Goal: Check status: Check status

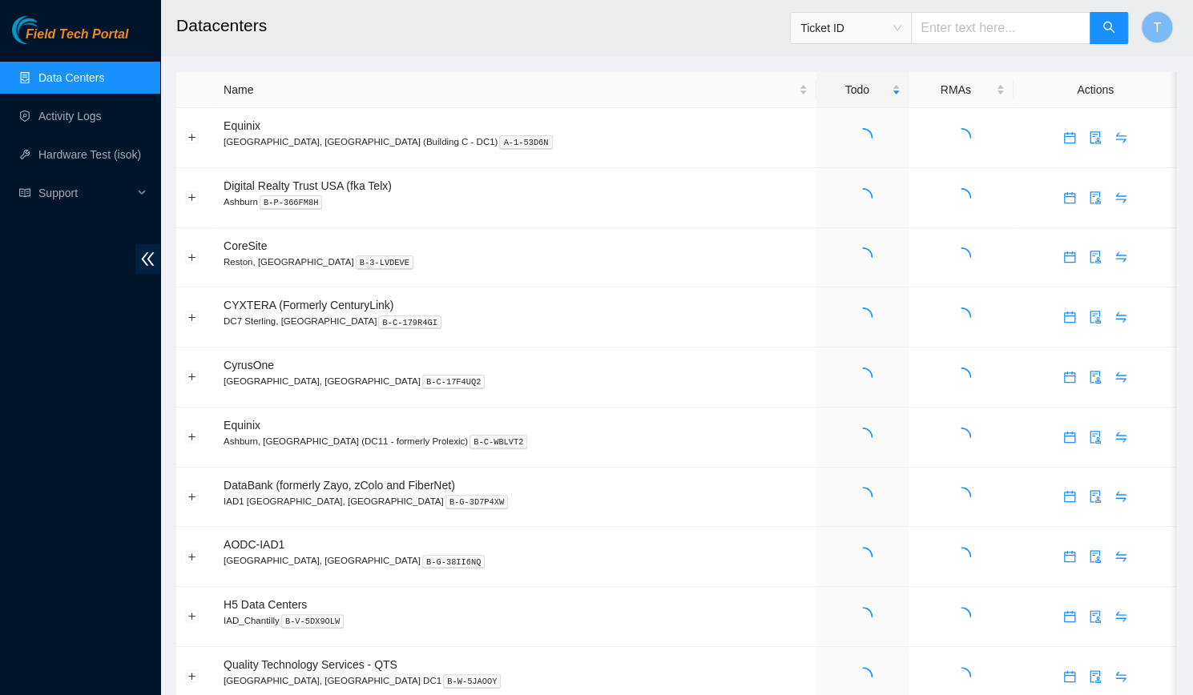
click at [982, 19] on input "text" at bounding box center [1000, 28] width 179 height 32
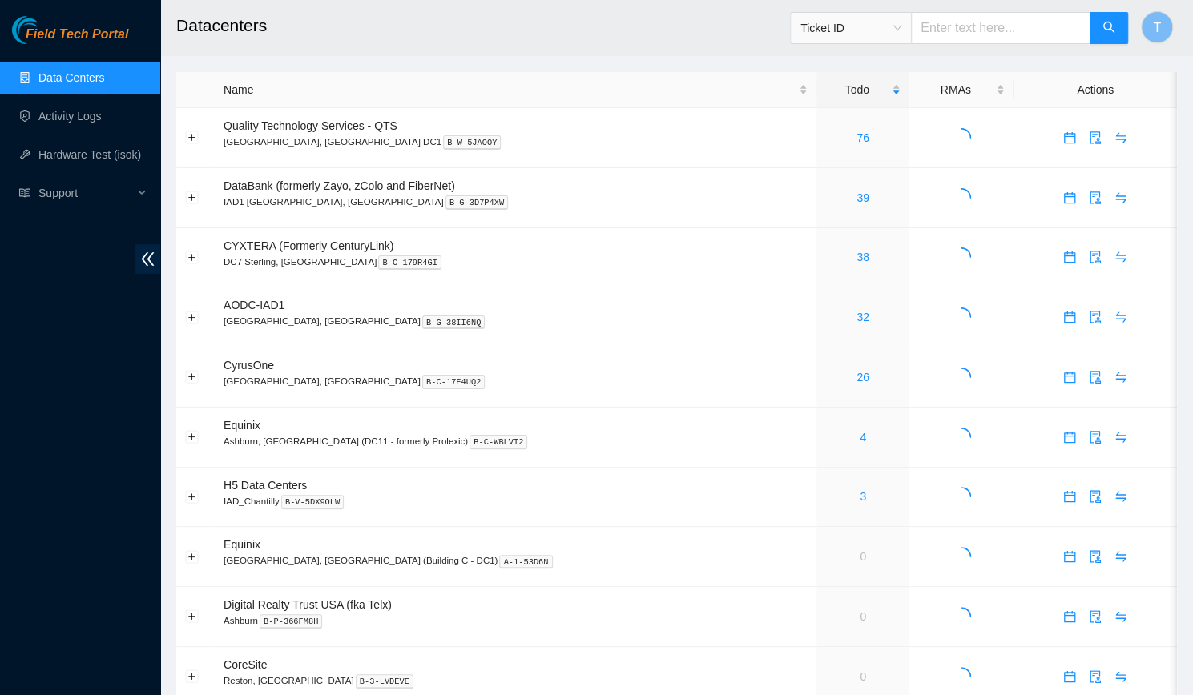
paste input "B-W-12LDVJ9"
type input "B-W-12LDVJ9"
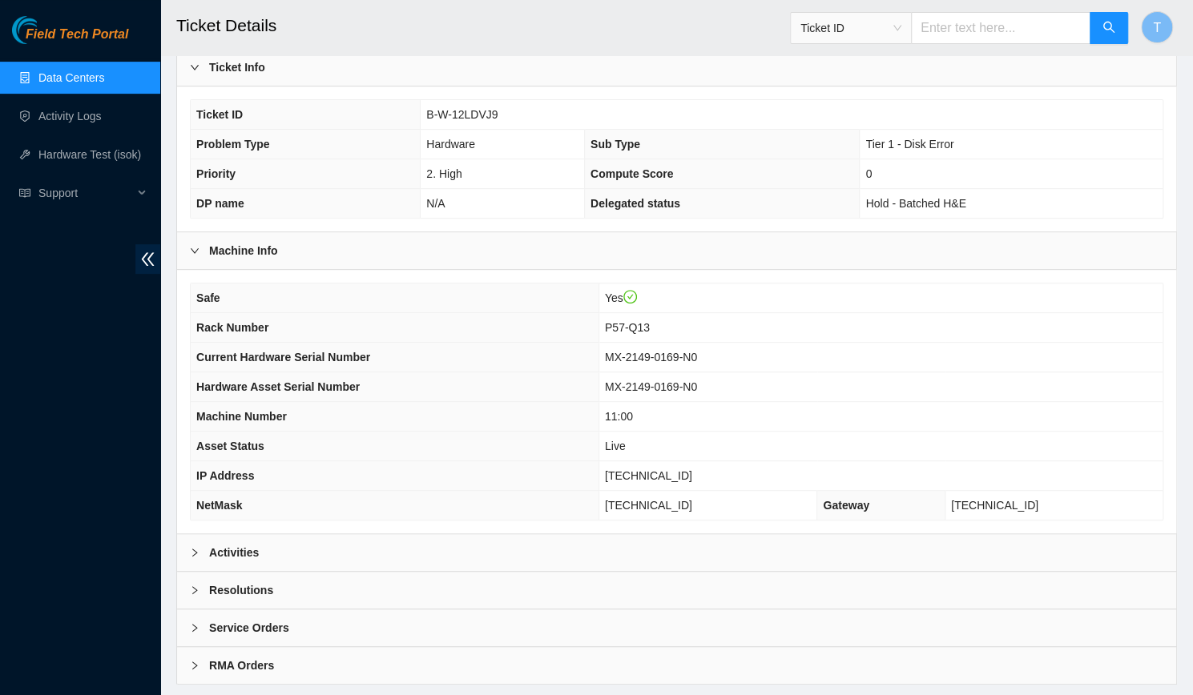
scroll to position [330, 0]
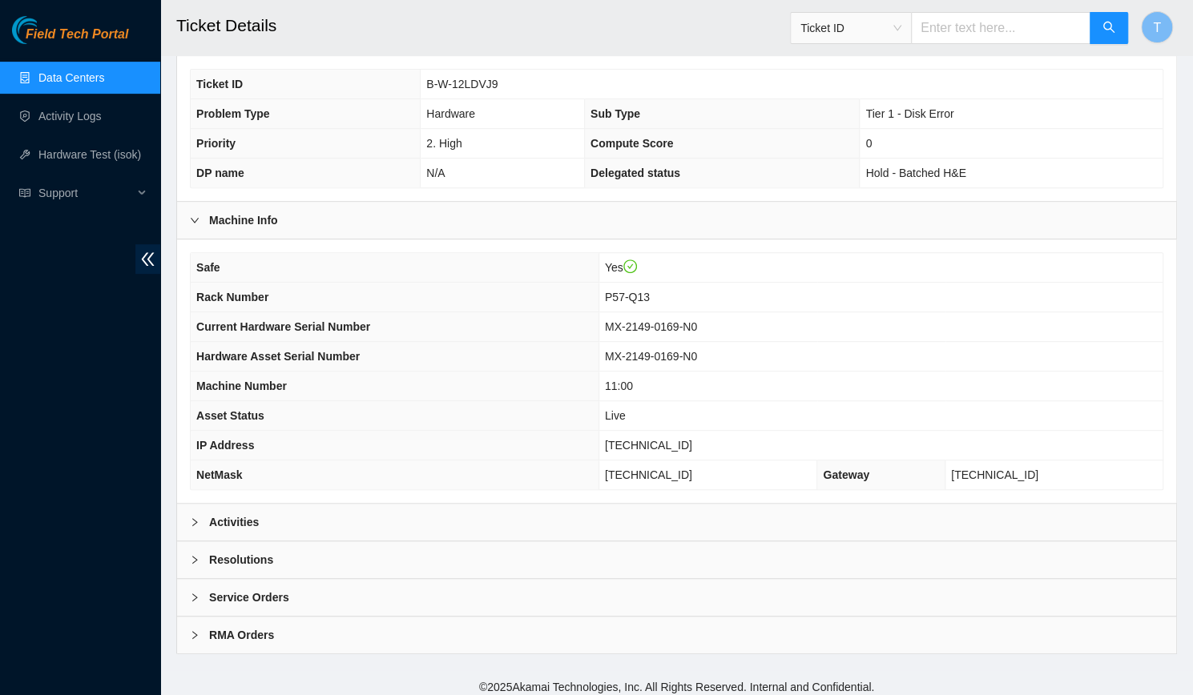
click at [649, 504] on div "Activities" at bounding box center [676, 522] width 999 height 37
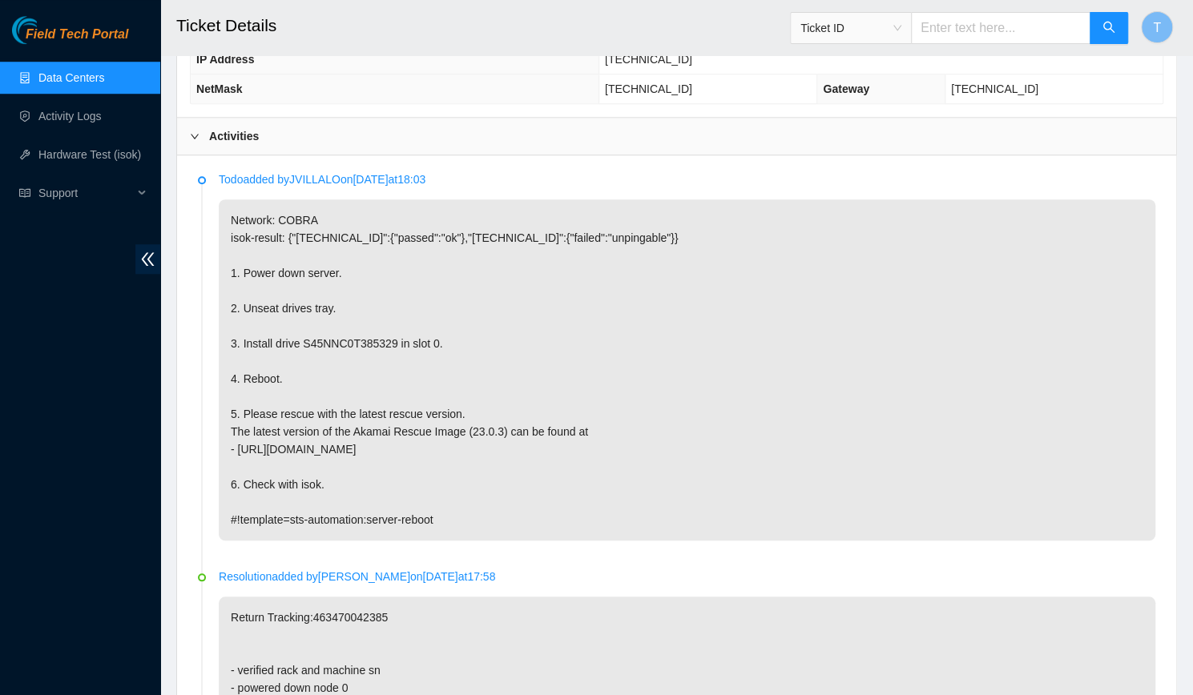
scroll to position [728, 0]
